Goal: Communication & Community: Answer question/provide support

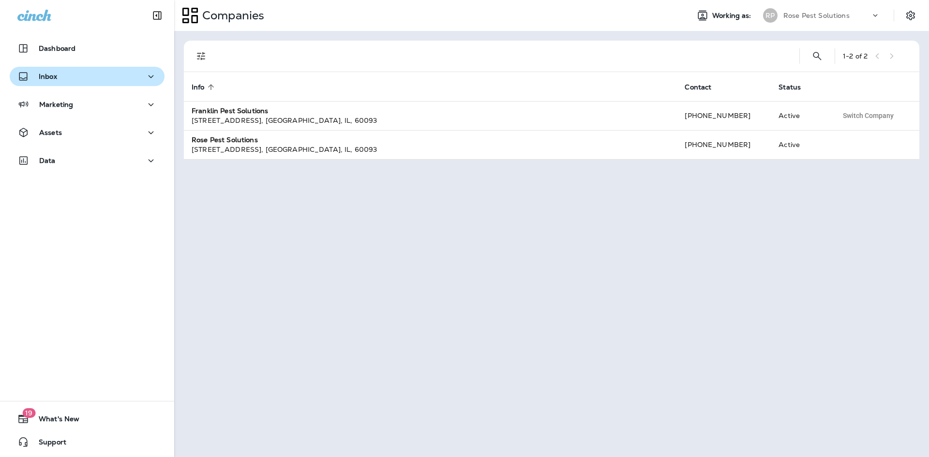
click at [56, 71] on div "Inbox" at bounding box center [37, 77] width 40 height 12
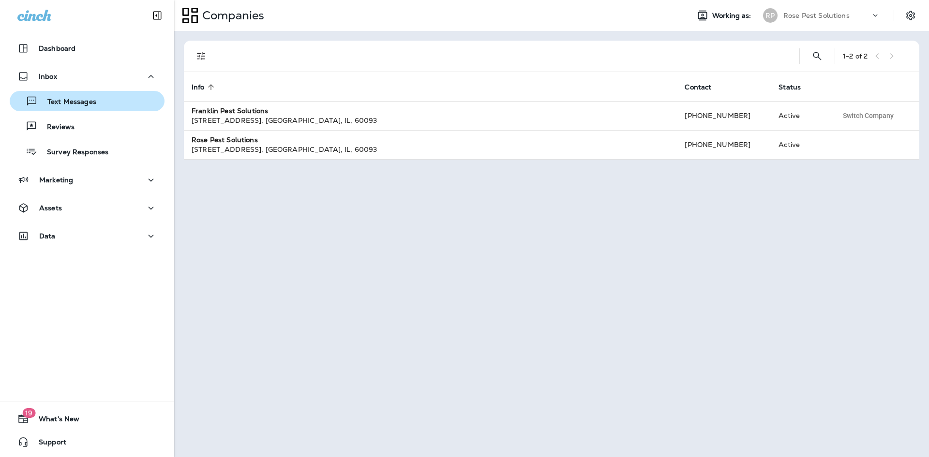
click at [56, 101] on p "Text Messages" at bounding box center [67, 102] width 59 height 9
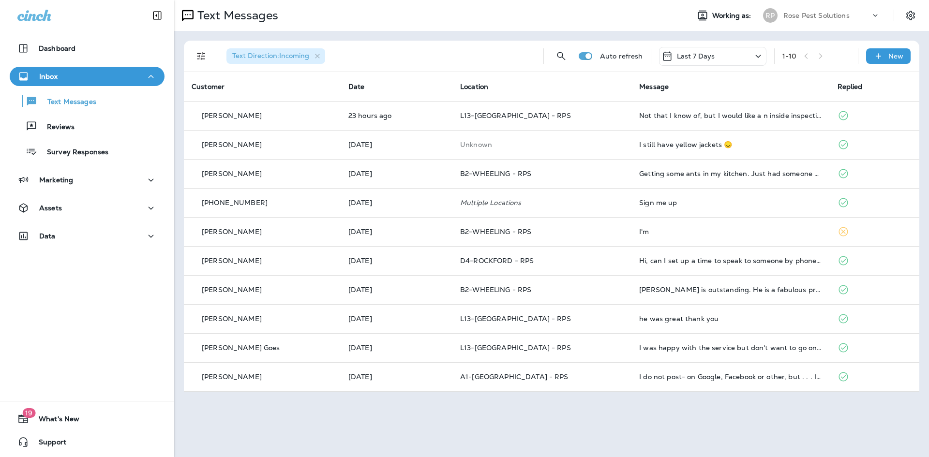
click at [810, 11] on div "Rose Pest Solutions" at bounding box center [827, 15] width 87 height 15
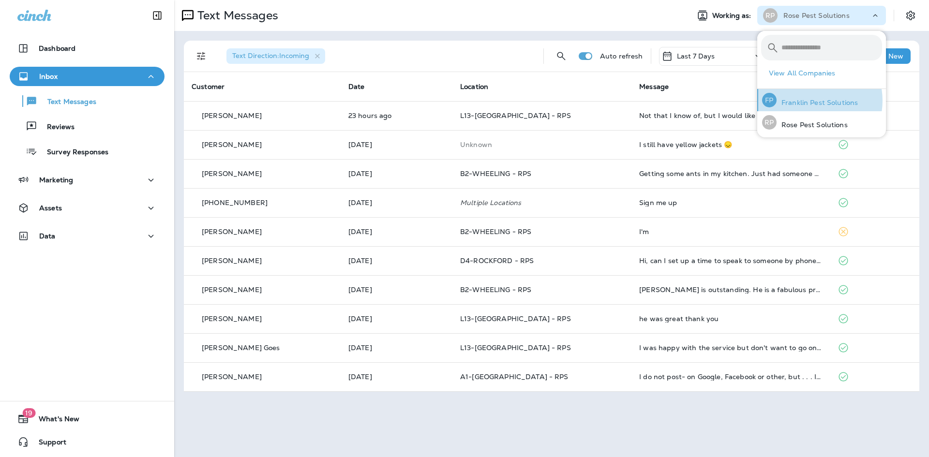
click at [810, 101] on p "Franklin Pest Solutions" at bounding box center [817, 103] width 81 height 8
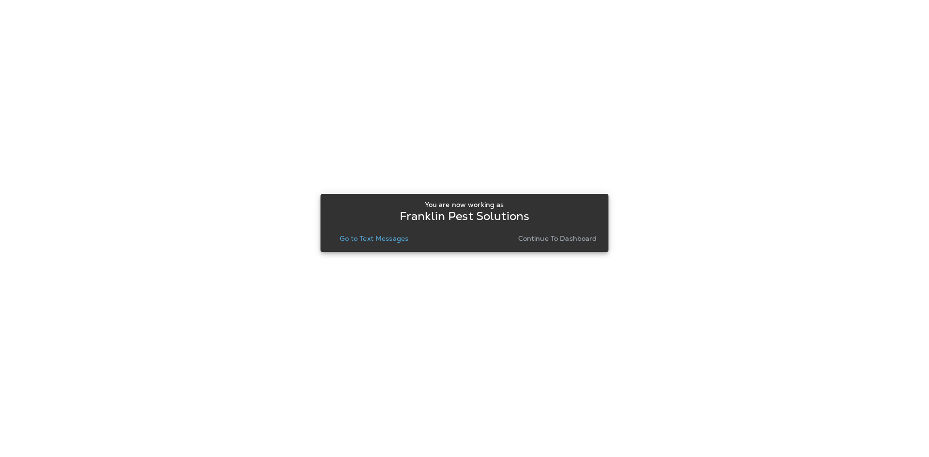
click at [588, 237] on p "Continue to Dashboard" at bounding box center [557, 239] width 79 height 8
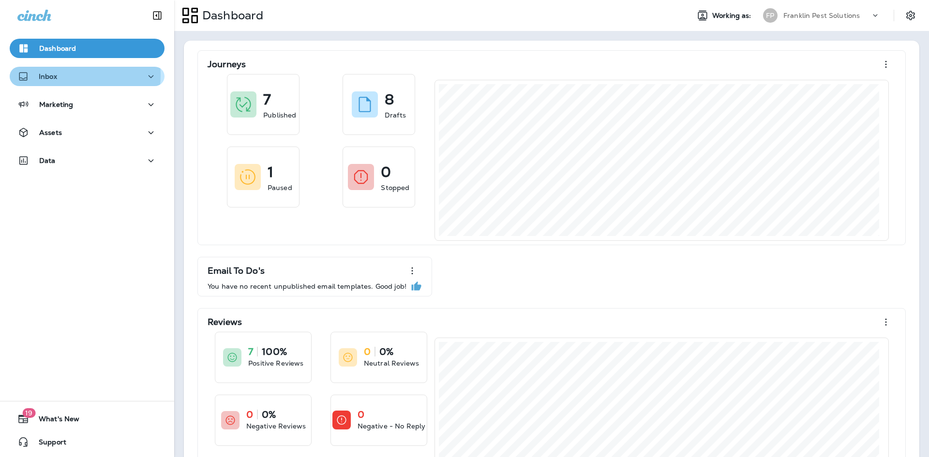
click at [61, 75] on div "Inbox" at bounding box center [86, 77] width 139 height 12
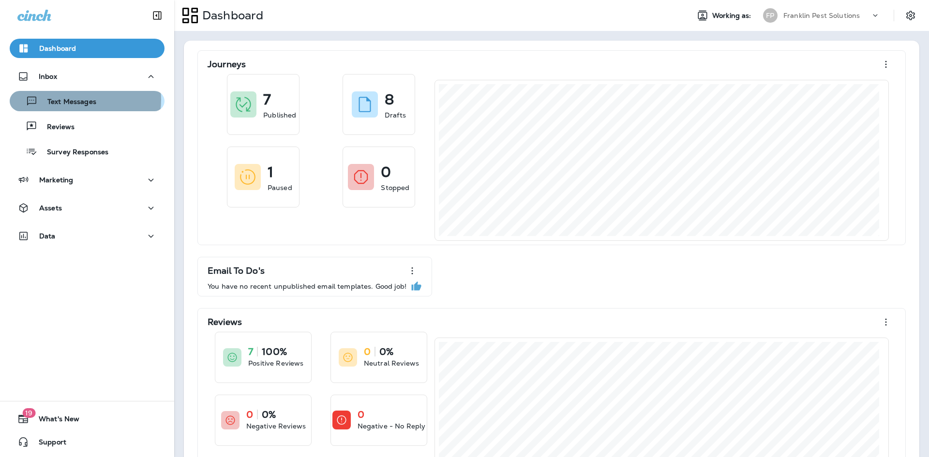
click at [77, 100] on p "Text Messages" at bounding box center [67, 102] width 59 height 9
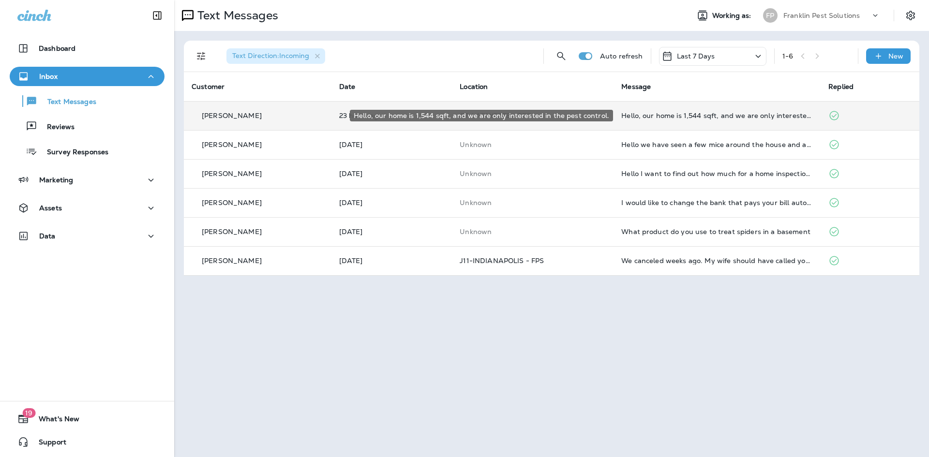
click at [698, 116] on div "Hello, our home is 1,544 sqft, and we are only interested in the pest control." at bounding box center [717, 116] width 192 height 8
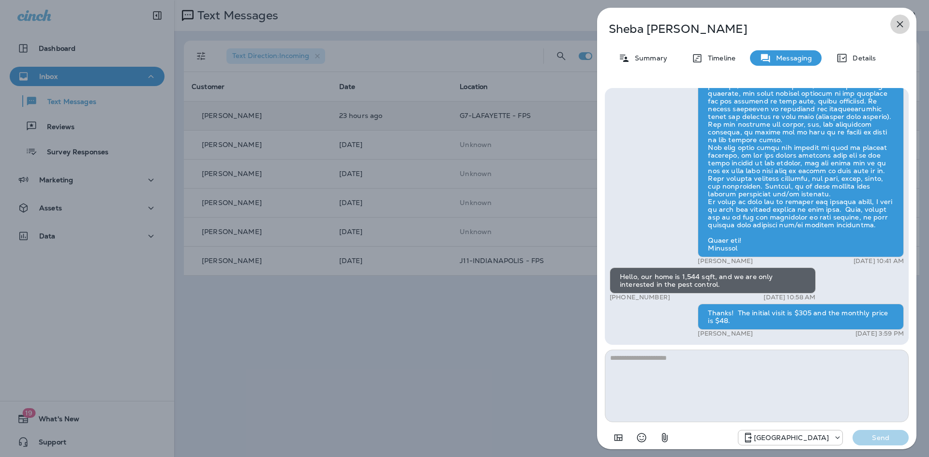
click at [896, 24] on icon "button" at bounding box center [900, 24] width 12 height 12
